Goal: Task Accomplishment & Management: Manage account settings

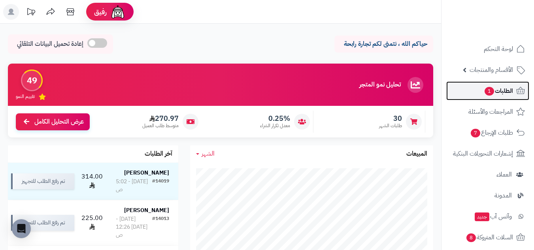
click at [487, 98] on link "الطلبات 1" at bounding box center [487, 90] width 83 height 19
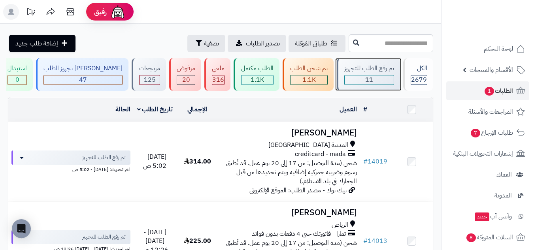
click at [374, 76] on div "11" at bounding box center [368, 79] width 49 height 9
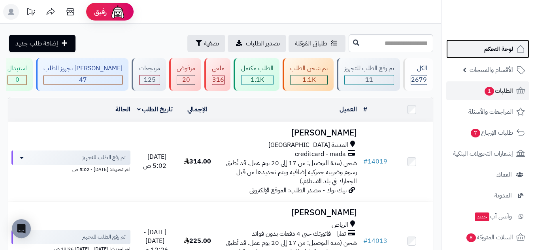
click at [502, 45] on span "لوحة التحكم" at bounding box center [498, 48] width 29 height 11
